Goal: Task Accomplishment & Management: Manage account settings

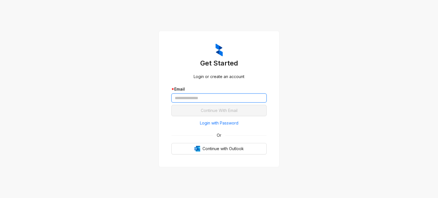
click at [216, 98] on input "text" at bounding box center [218, 98] width 95 height 9
type input "**********"
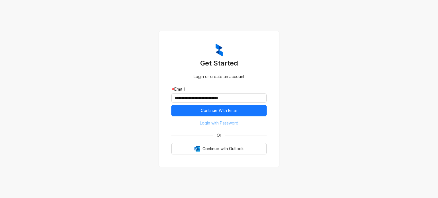
click at [222, 123] on span "Login with Password" at bounding box center [219, 123] width 39 height 6
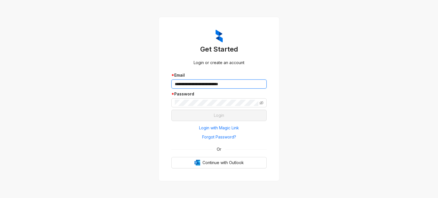
click at [237, 86] on input "**********" at bounding box center [218, 84] width 95 height 9
click at [220, 134] on span "Forgot Password?" at bounding box center [219, 137] width 34 height 6
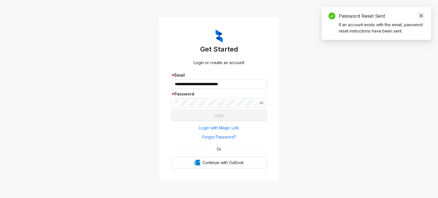
click at [421, 15] on icon "close" at bounding box center [421, 16] width 4 height 4
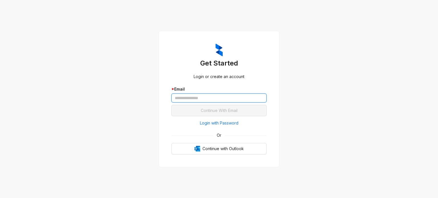
click at [216, 97] on input "text" at bounding box center [218, 98] width 95 height 9
drag, startPoint x: 285, startPoint y: 70, endPoint x: 284, endPoint y: 74, distance: 3.9
click at [285, 70] on div "Get Started Login or create an account * Email Continue With Email Login with P…" at bounding box center [219, 99] width 438 height 198
click at [227, 123] on span "Login with Password" at bounding box center [219, 123] width 39 height 6
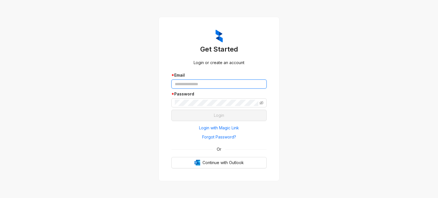
click at [191, 84] on input "text" at bounding box center [218, 84] width 95 height 9
click at [186, 83] on input "text" at bounding box center [218, 84] width 95 height 9
click at [191, 86] on input "text" at bounding box center [218, 84] width 95 height 9
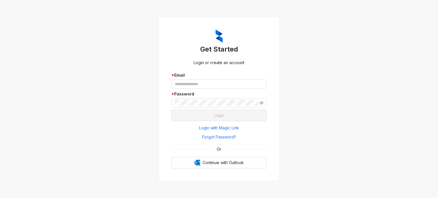
click at [127, 59] on div "Get Started Login or create an account * Email * Password Login Login with Magi…" at bounding box center [219, 99] width 438 height 198
click at [213, 85] on input "text" at bounding box center [218, 84] width 95 height 9
type input "**********"
click at [220, 137] on span "Forgot Password?" at bounding box center [219, 137] width 34 height 6
click at [222, 134] on span "Forgot Password?" at bounding box center [219, 137] width 34 height 6
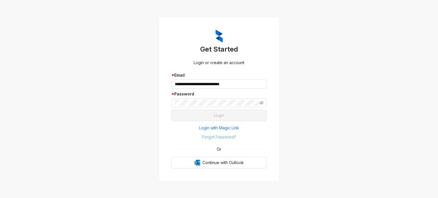
click at [223, 137] on span "Forgot Password?" at bounding box center [219, 137] width 34 height 6
click at [187, 107] on span at bounding box center [218, 102] width 95 height 9
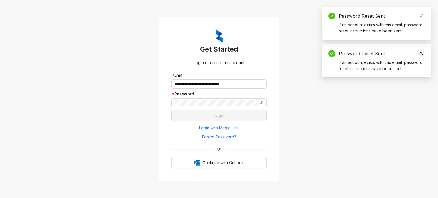
click at [423, 53] on icon "close" at bounding box center [421, 53] width 4 height 4
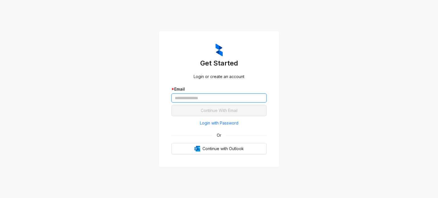
click at [198, 98] on input "text" at bounding box center [218, 98] width 95 height 9
type input "**********"
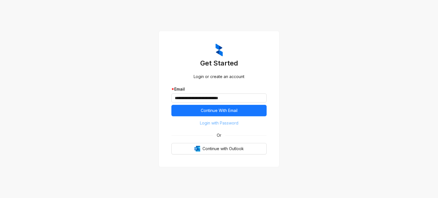
click at [232, 124] on span "Login with Password" at bounding box center [219, 123] width 39 height 6
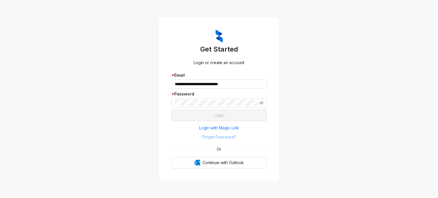
click at [220, 138] on span "Forgot Password?" at bounding box center [219, 137] width 34 height 6
